Goal: Task Accomplishment & Management: Use online tool/utility

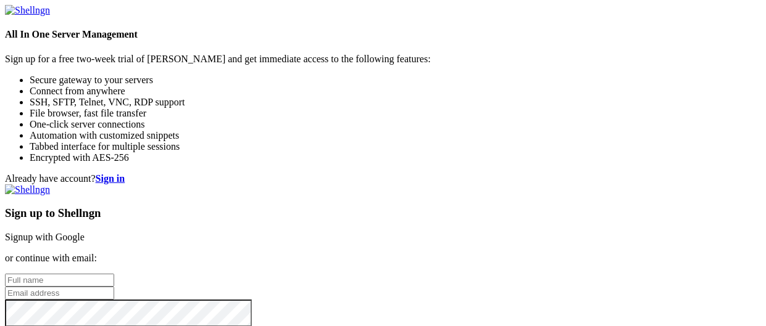
click at [85, 232] on link "Signup with Google" at bounding box center [45, 237] width 80 height 10
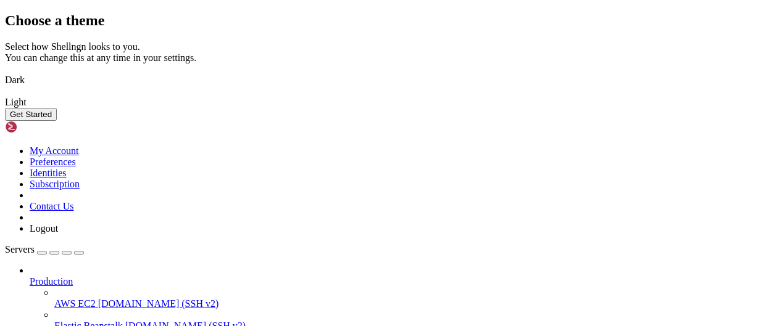
click at [57, 121] on button "Get Started" at bounding box center [31, 114] width 52 height 13
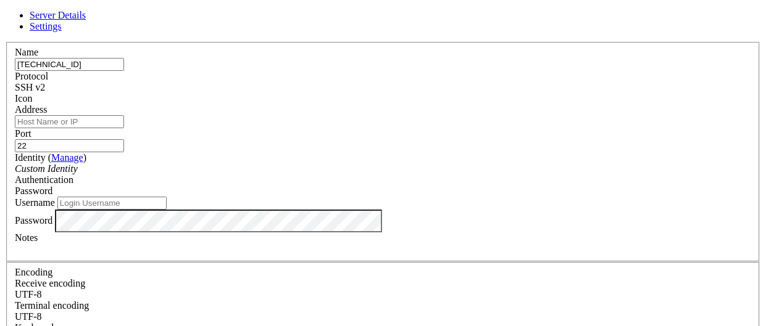
type input "[TECHNICAL_ID]"
click at [124, 128] on input "Address" at bounding box center [69, 121] width 109 height 13
paste input "rclone serve webdav jottacloud --addr [TECHNICAL_ID]"
type input "rclone serve webdav jottacloud --addr [TECHNICAL_ID]"
type input "[TECHNICAL_ID]"
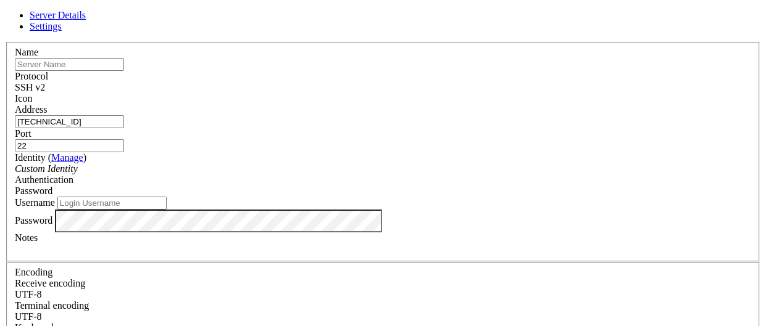
click at [124, 71] on input "text" at bounding box center [69, 64] width 109 height 13
type input "BVPSCLD1"
click at [124, 139] on input "22" at bounding box center [69, 145] width 109 height 13
type input "2"
type input "56777"
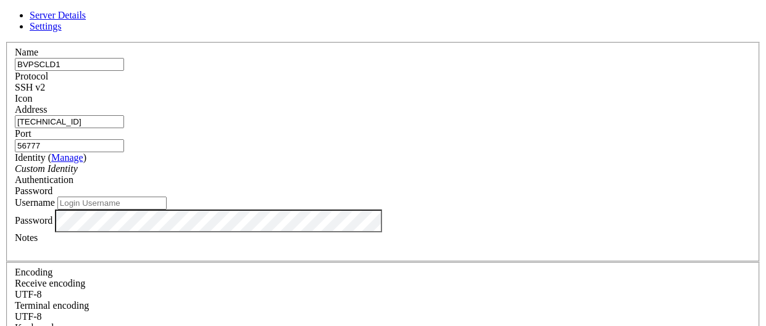
click at [361, 175] on div "Custom Identity" at bounding box center [383, 168] width 736 height 11
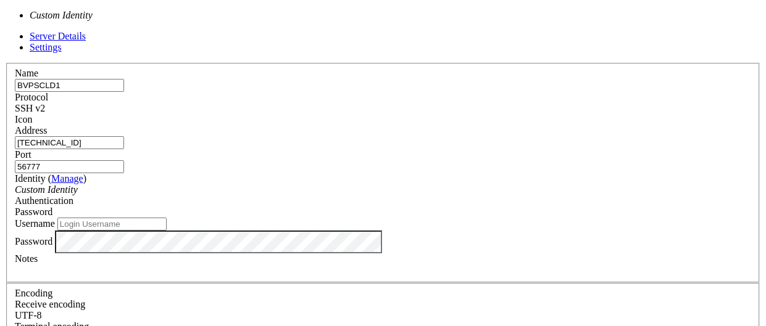
click at [361, 184] on div "Custom Identity" at bounding box center [383, 189] width 736 height 11
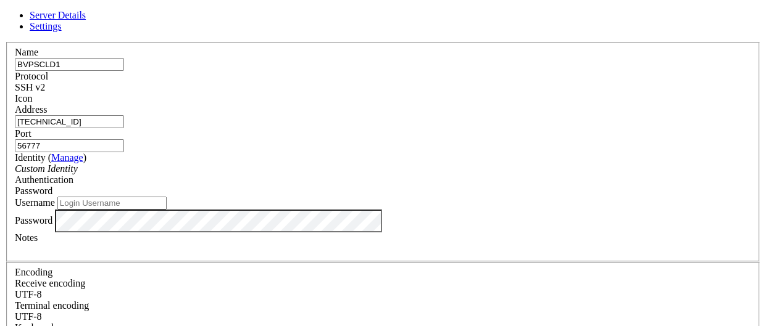
click at [167, 210] on input "Username" at bounding box center [111, 203] width 109 height 13
type input "root"
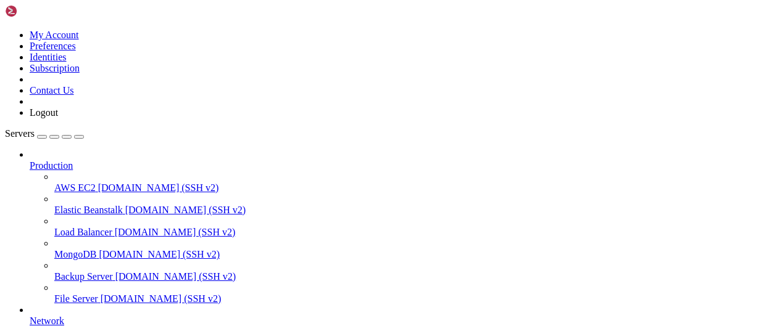
scroll to position [171, 0]
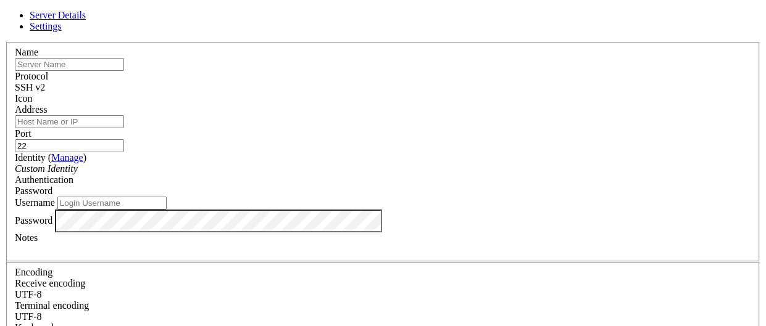
click at [124, 71] on input "text" at bounding box center [69, 64] width 109 height 13
type input "BVPSCLD2"
click at [124, 125] on input "Address" at bounding box center [69, 121] width 109 height 13
paste input "rclone serve webdav jottacloud --addr [TECHNICAL_ID]"
type input "rclone serve webdav jottacloud --addr [TECHNICAL_ID]"
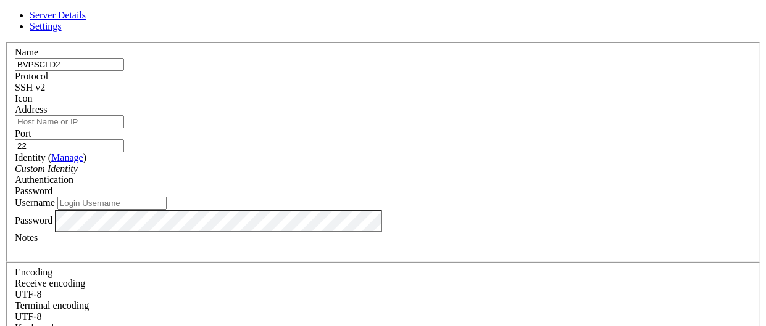
scroll to position [0, 0]
type input "[TECHNICAL_ID]"
click at [124, 139] on input "22" at bounding box center [69, 145] width 109 height 13
type input "2"
type input "56777"
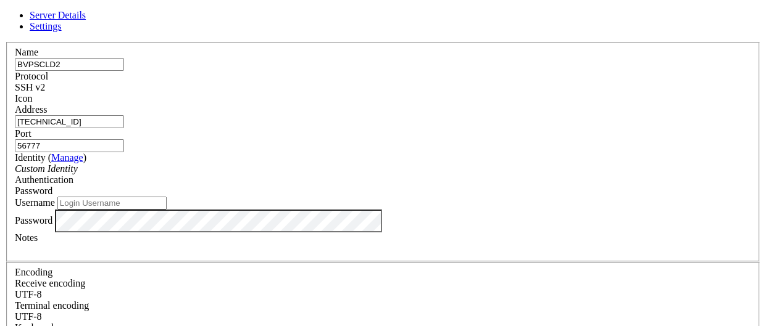
click at [167, 210] on input "Username" at bounding box center [111, 203] width 109 height 13
type input "root"
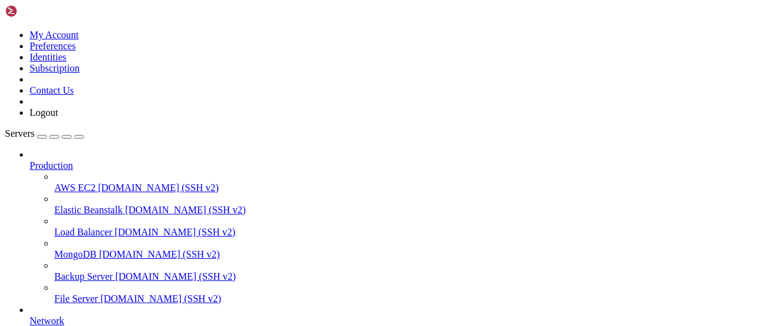
scroll to position [204, 0]
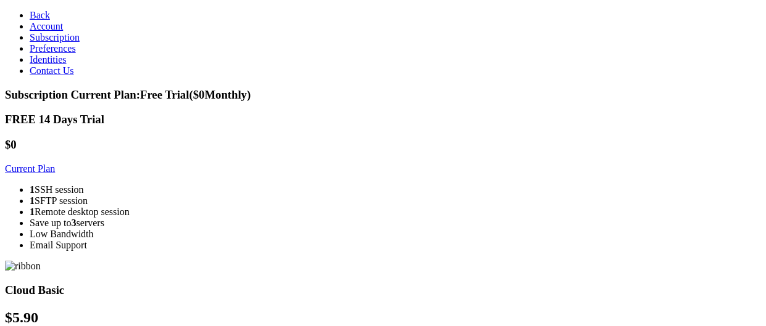
click at [384, 284] on h3 "Cloud Basic" at bounding box center [383, 291] width 756 height 14
click at [30, 10] on span "Back" at bounding box center [40, 15] width 20 height 10
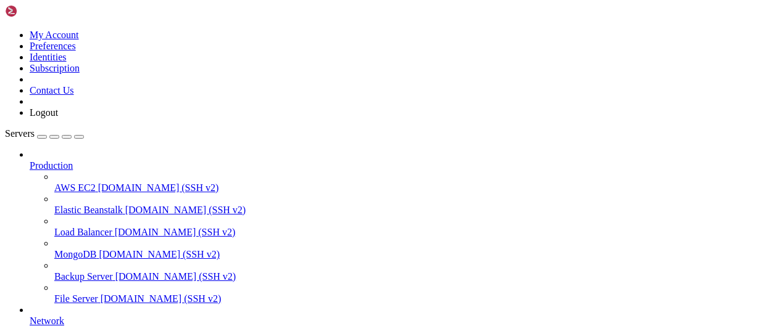
scroll to position [1488, 0]
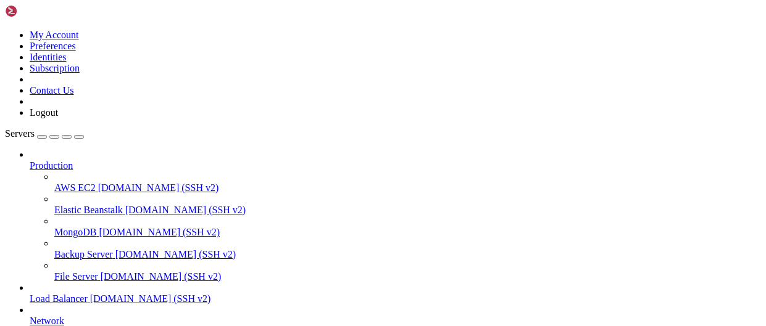
click at [64, 316] on span "Network" at bounding box center [47, 321] width 35 height 10
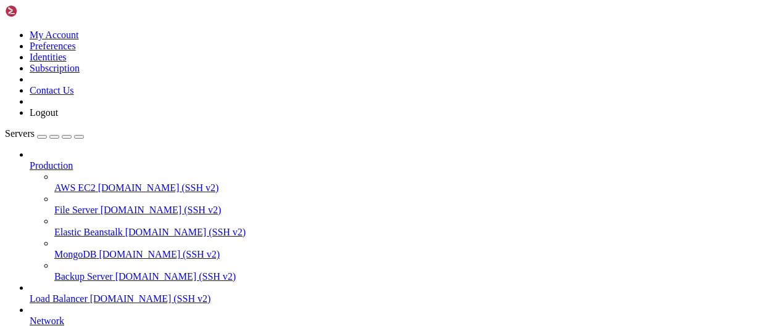
click at [146, 305] on div at bounding box center [395, 310] width 731 height 11
